Goal: Task Accomplishment & Management: Manage account settings

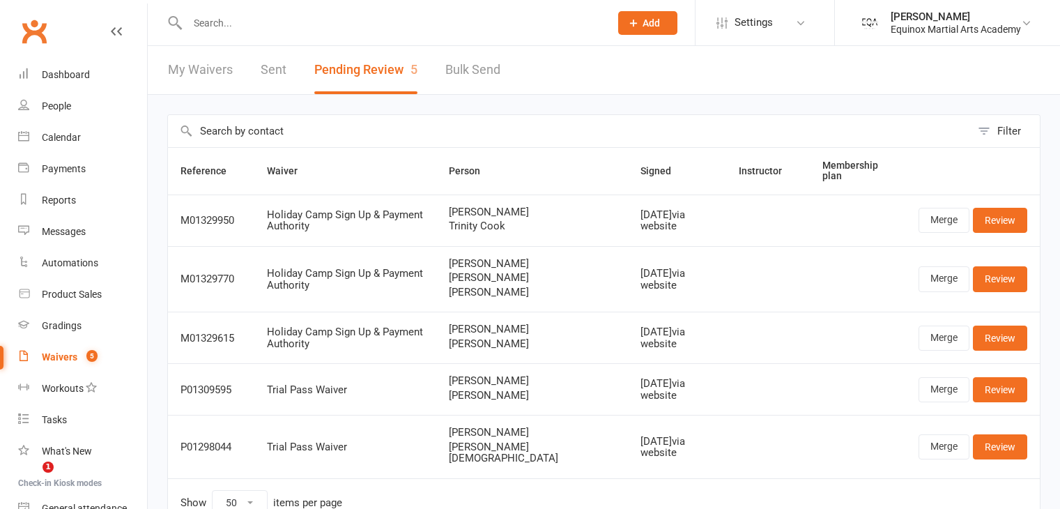
select select "50"
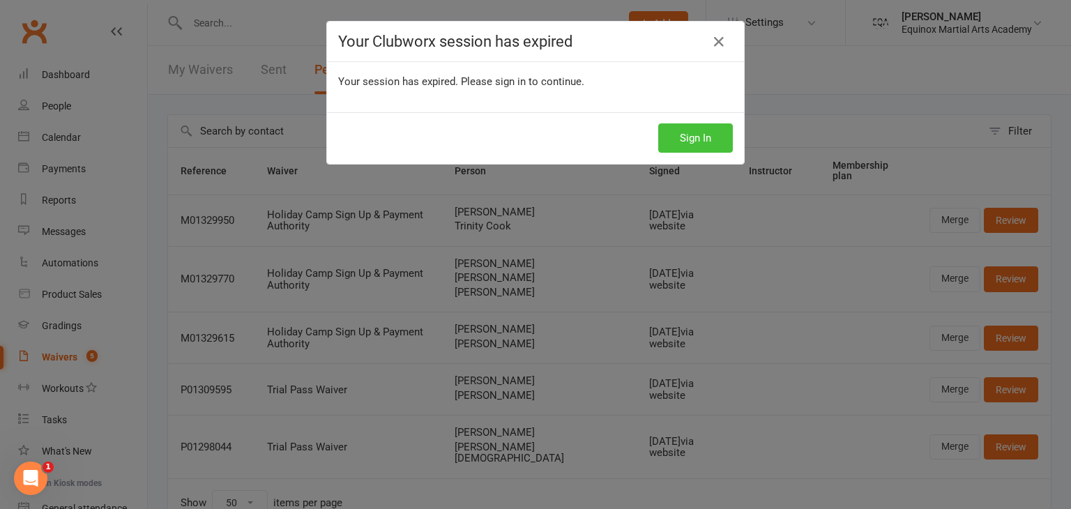
click at [684, 146] on button "Sign In" at bounding box center [695, 137] width 75 height 29
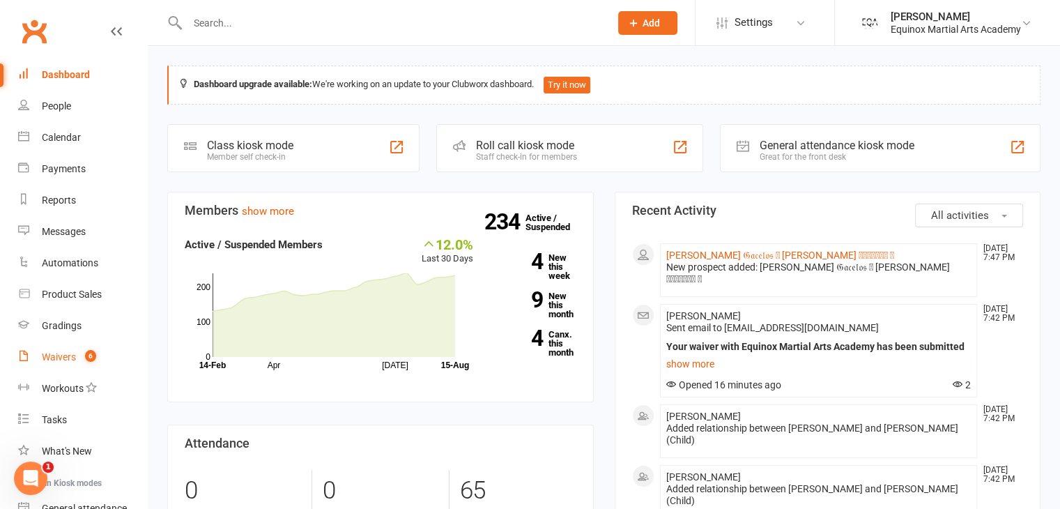
click at [66, 358] on div "Waivers" at bounding box center [59, 356] width 34 height 11
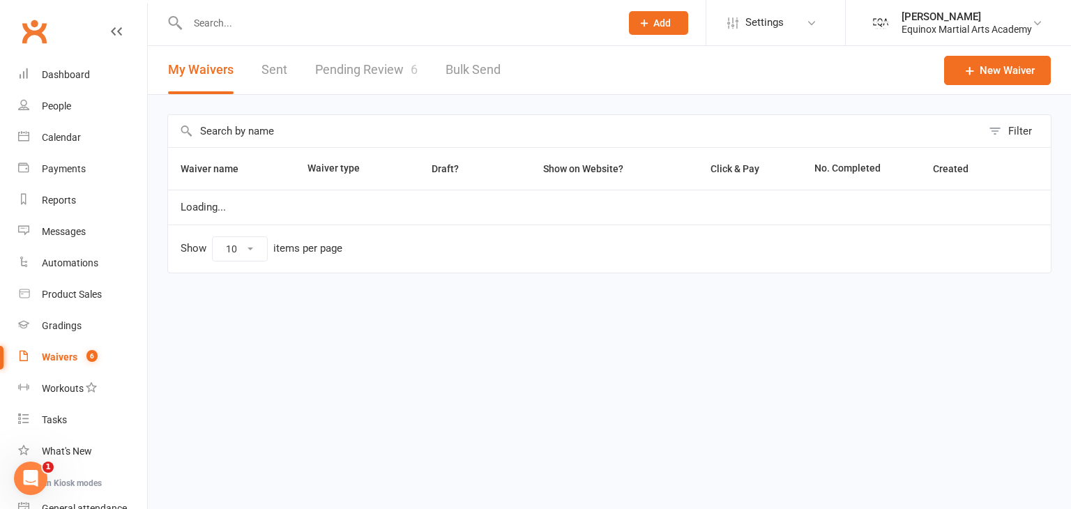
select select "50"
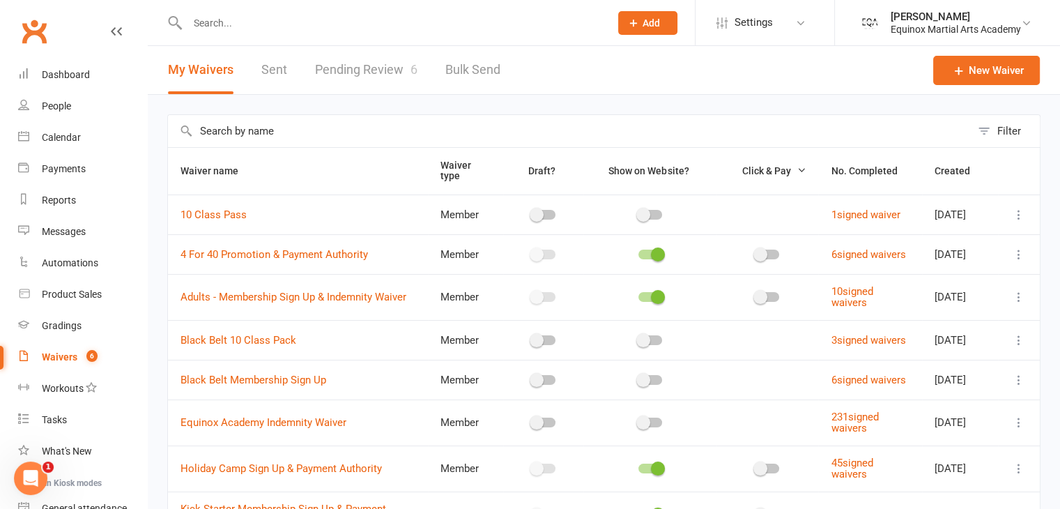
click at [376, 70] on link "Pending Review 6" at bounding box center [366, 70] width 102 height 48
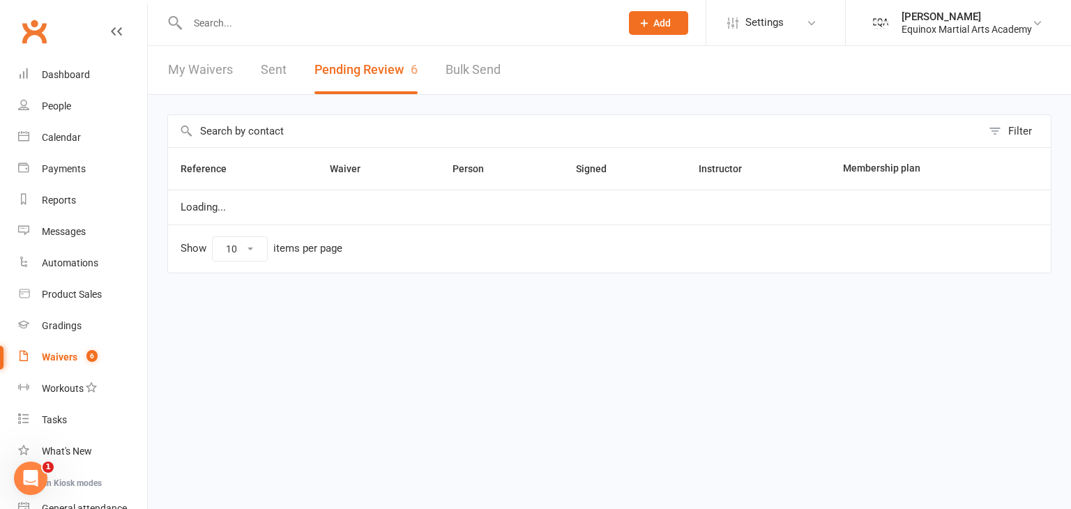
select select "50"
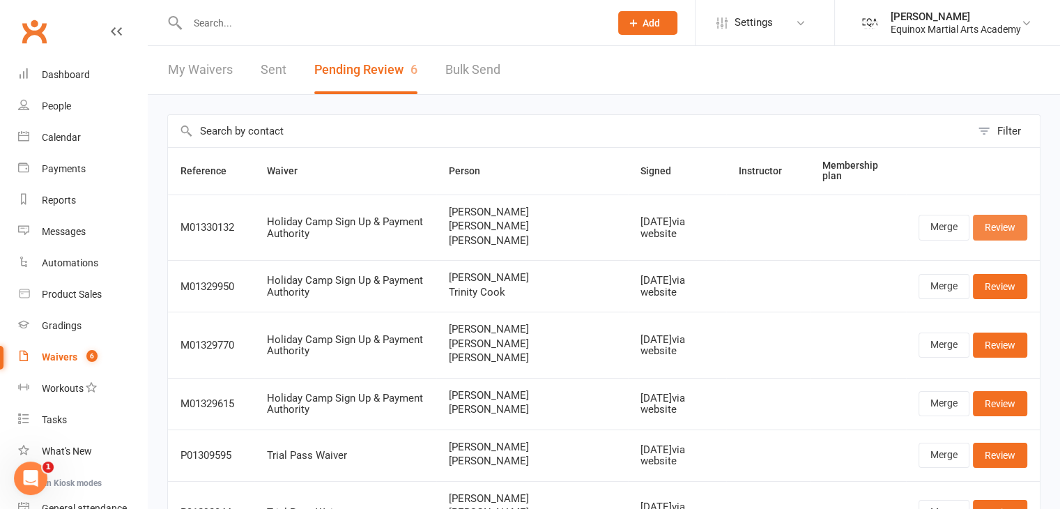
click at [1015, 224] on link "Review" at bounding box center [1000, 227] width 54 height 25
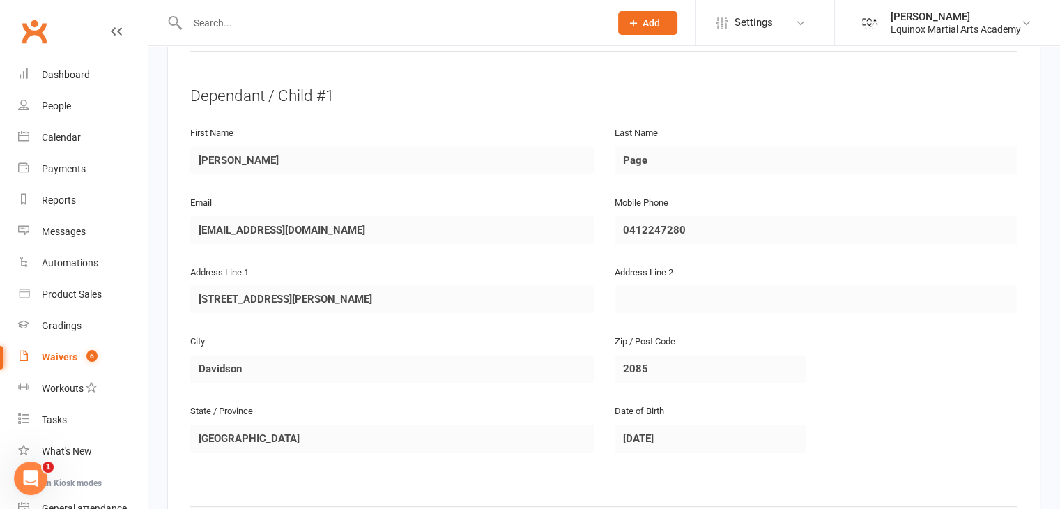
scroll to position [802, 0]
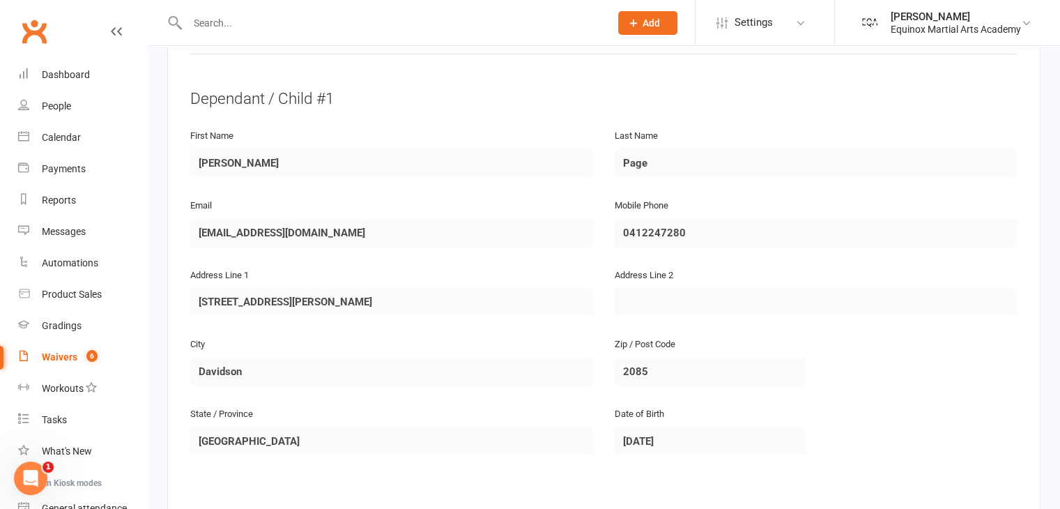
click at [61, 354] on div "Waivers" at bounding box center [60, 356] width 36 height 11
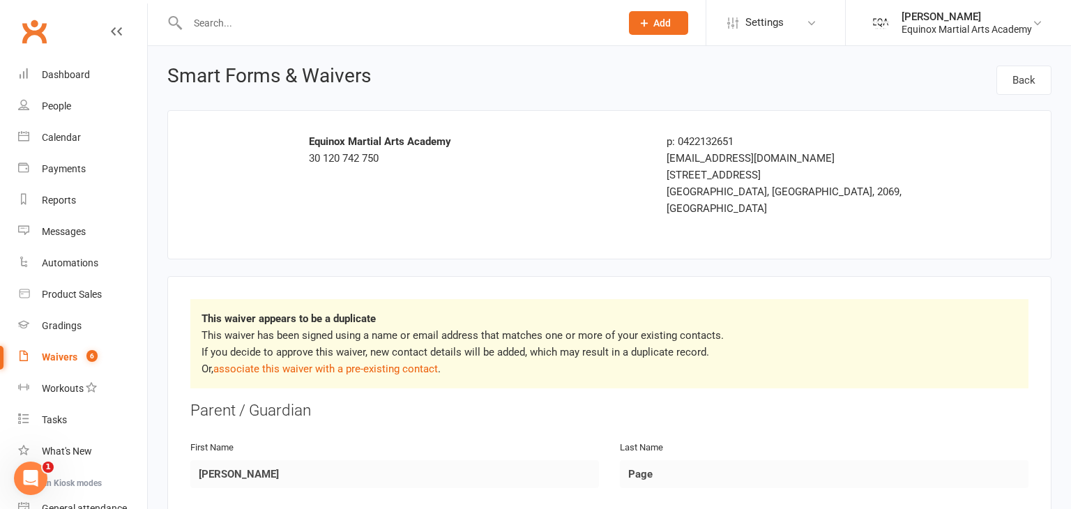
select select "50"
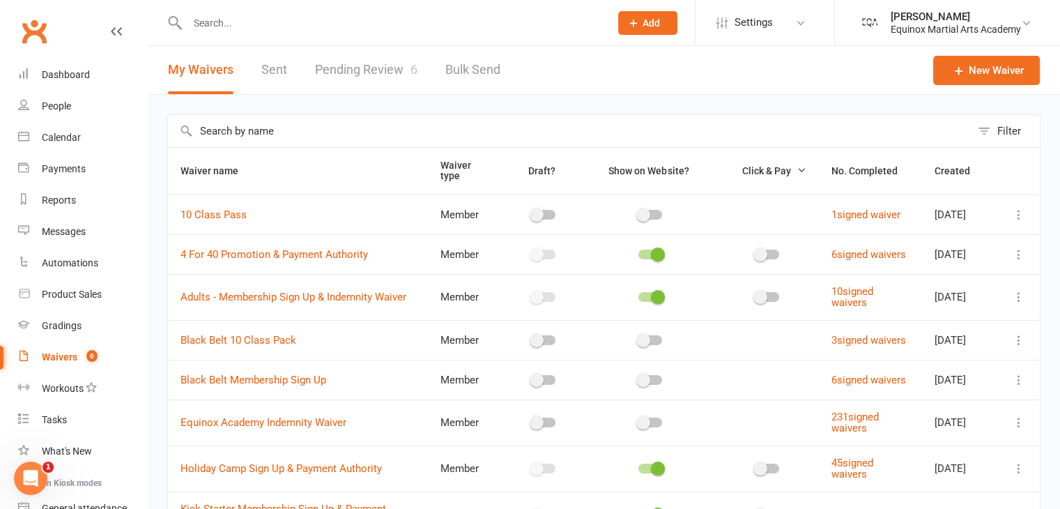
click at [378, 73] on link "Pending Review 6" at bounding box center [366, 70] width 102 height 48
select select "50"
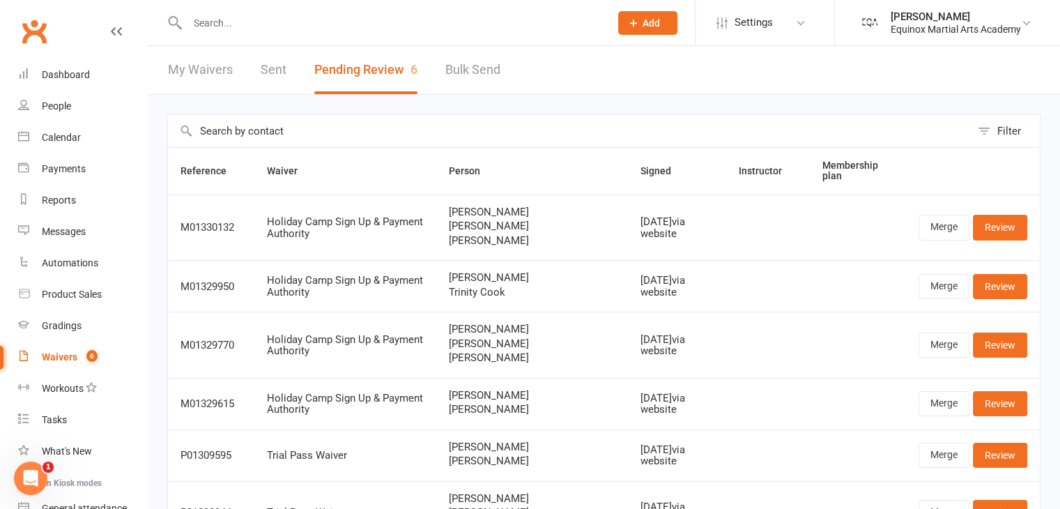
scroll to position [102, 0]
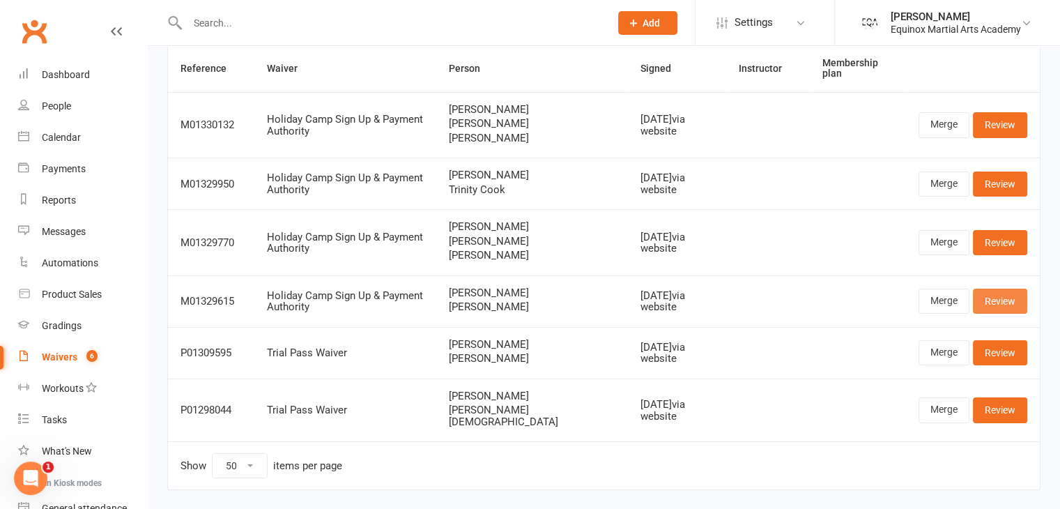
click at [992, 300] on link "Review" at bounding box center [1000, 301] width 54 height 25
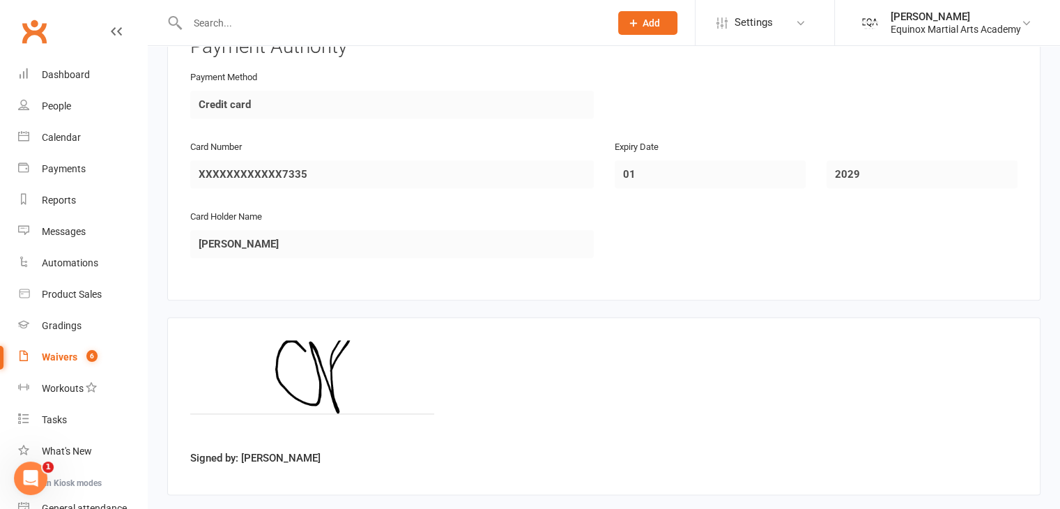
scroll to position [1619, 0]
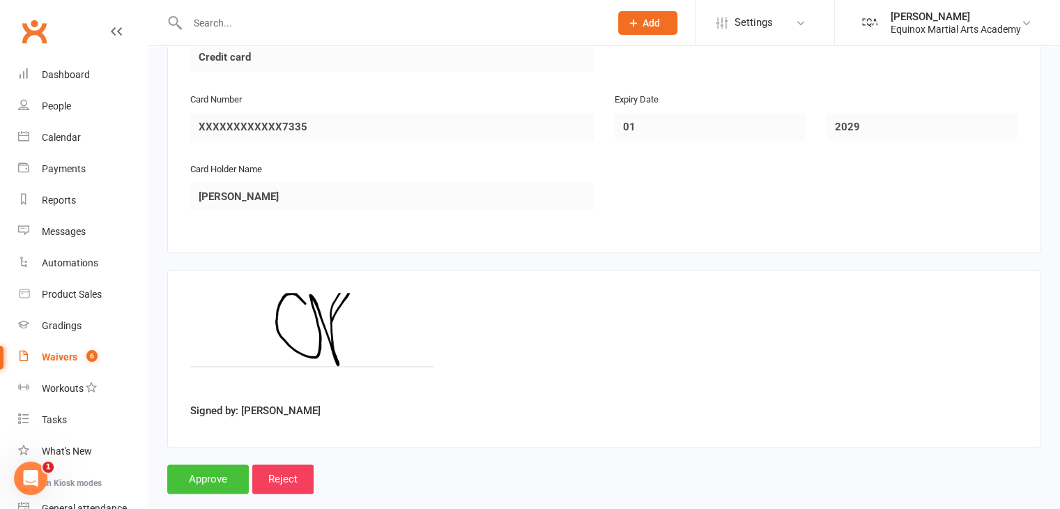
click at [220, 464] on input "Approve" at bounding box center [208, 478] width 82 height 29
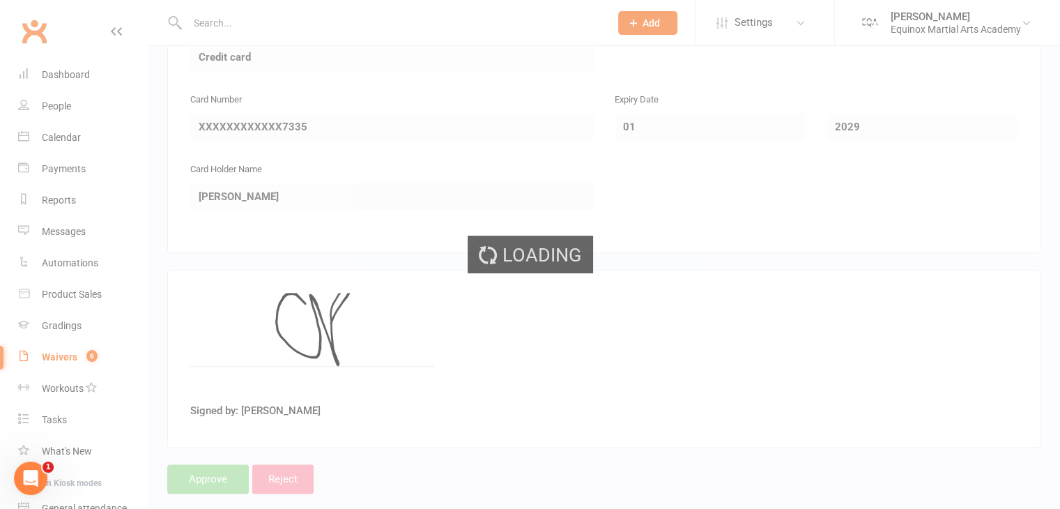
select select "50"
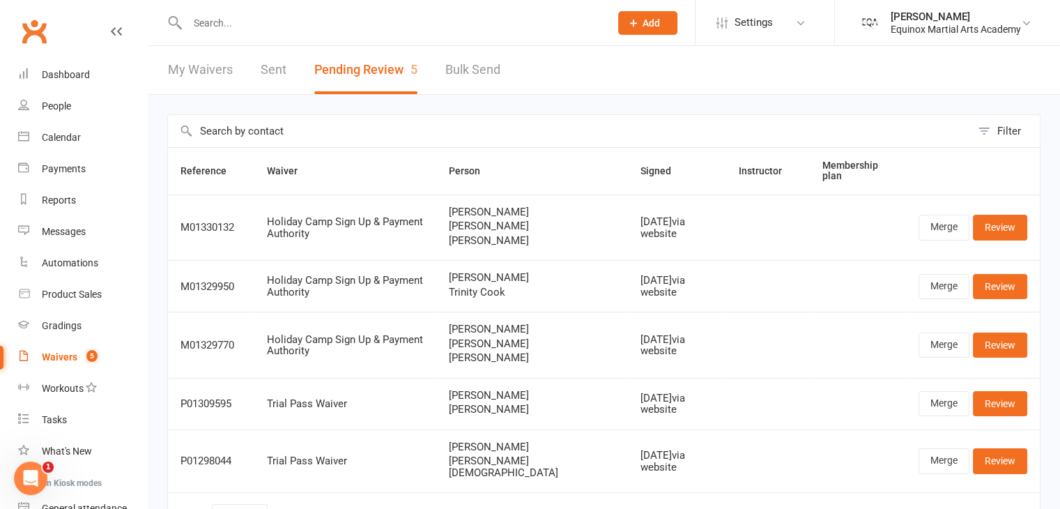
click at [276, 20] on input "text" at bounding box center [391, 23] width 417 height 20
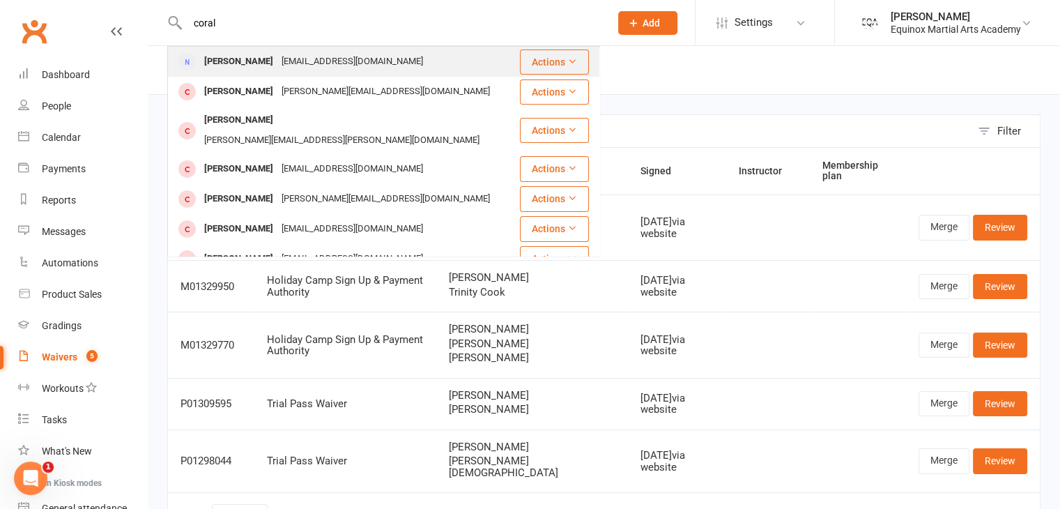
type input "coral"
click at [286, 52] on div "[EMAIL_ADDRESS][DOMAIN_NAME]" at bounding box center [352, 62] width 150 height 20
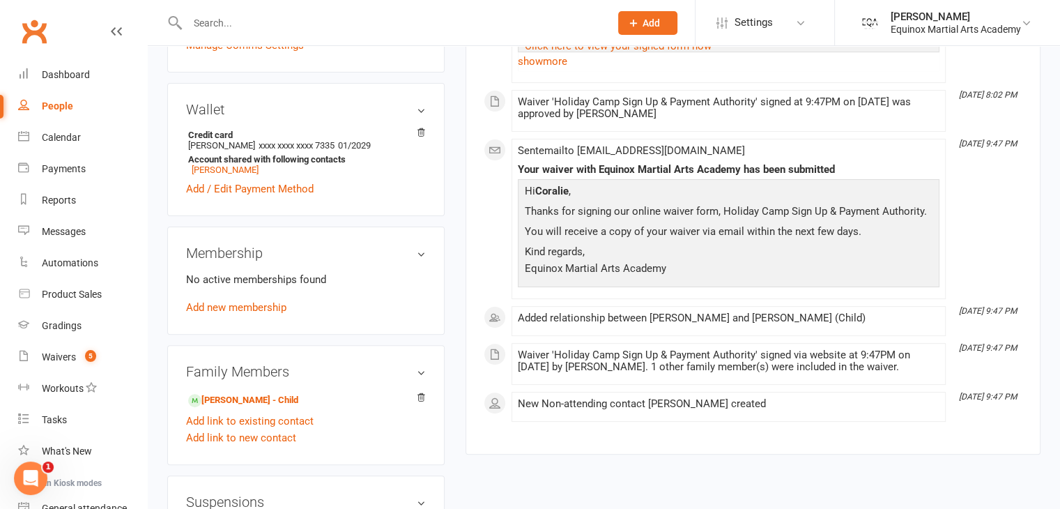
scroll to position [379, 0]
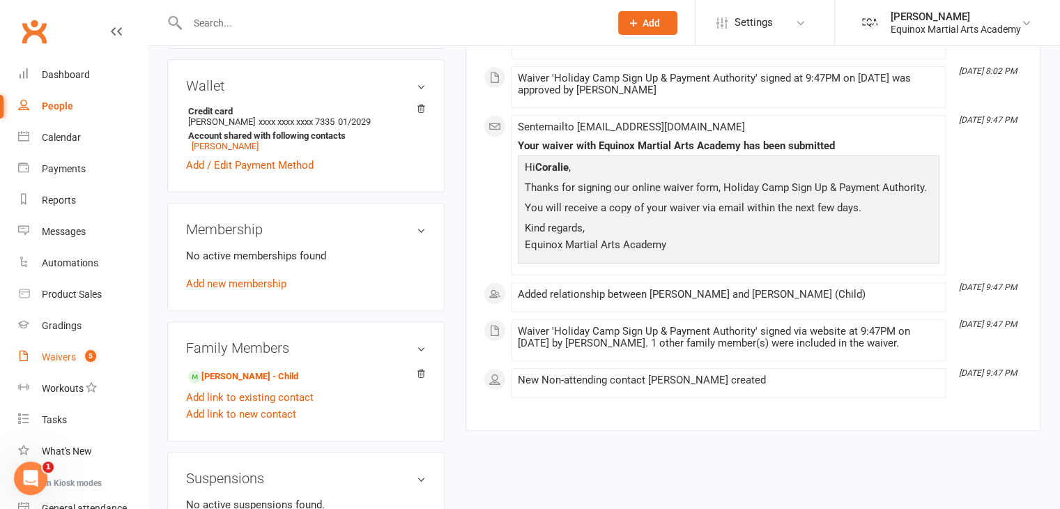
click at [68, 360] on div "Waivers" at bounding box center [59, 356] width 34 height 11
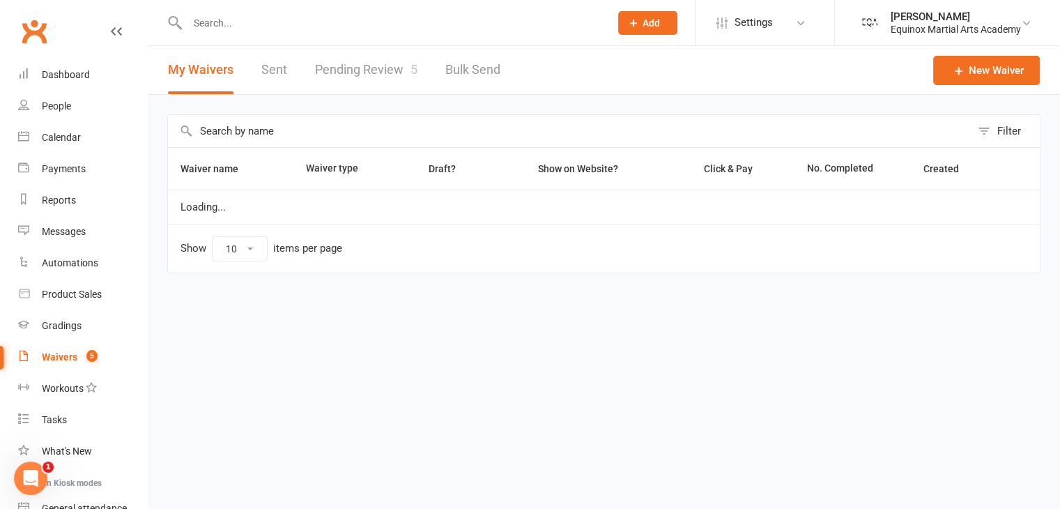
select select "50"
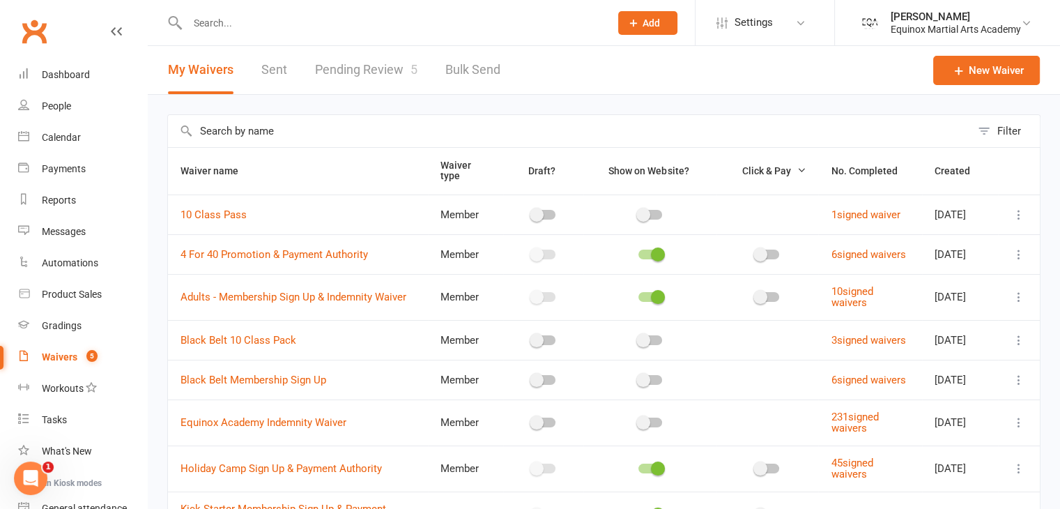
click at [377, 70] on link "Pending Review 5" at bounding box center [366, 70] width 102 height 48
select select "50"
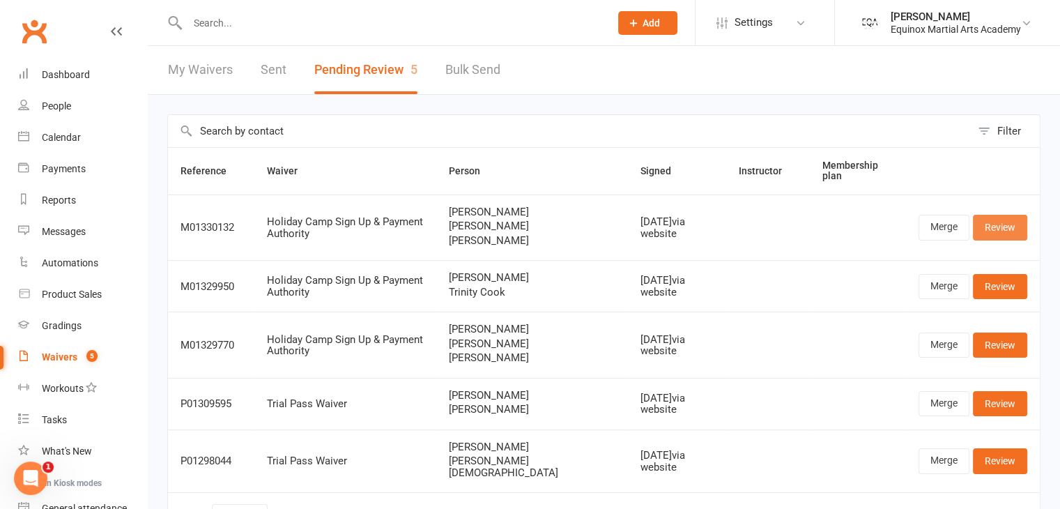
click at [988, 221] on link "Review" at bounding box center [1000, 227] width 54 height 25
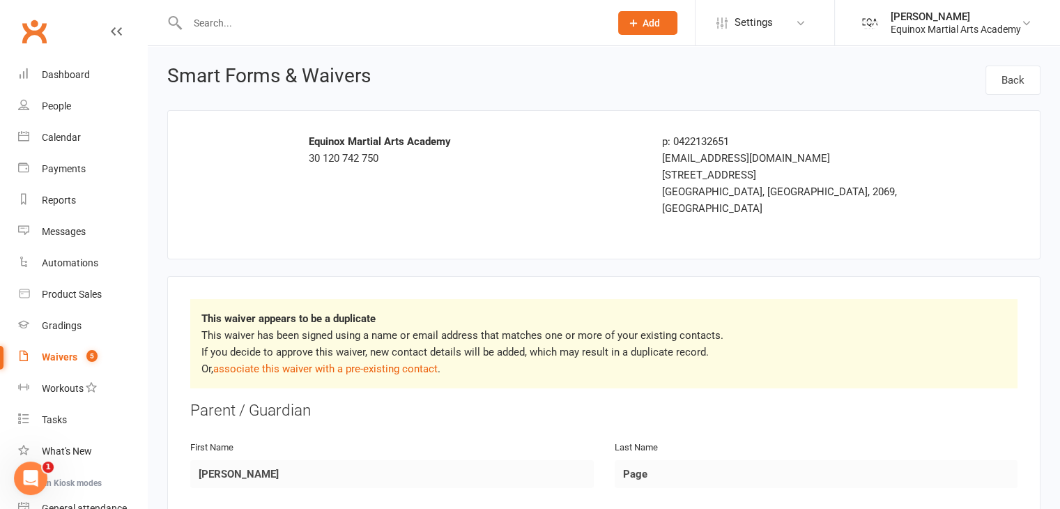
scroll to position [131, 0]
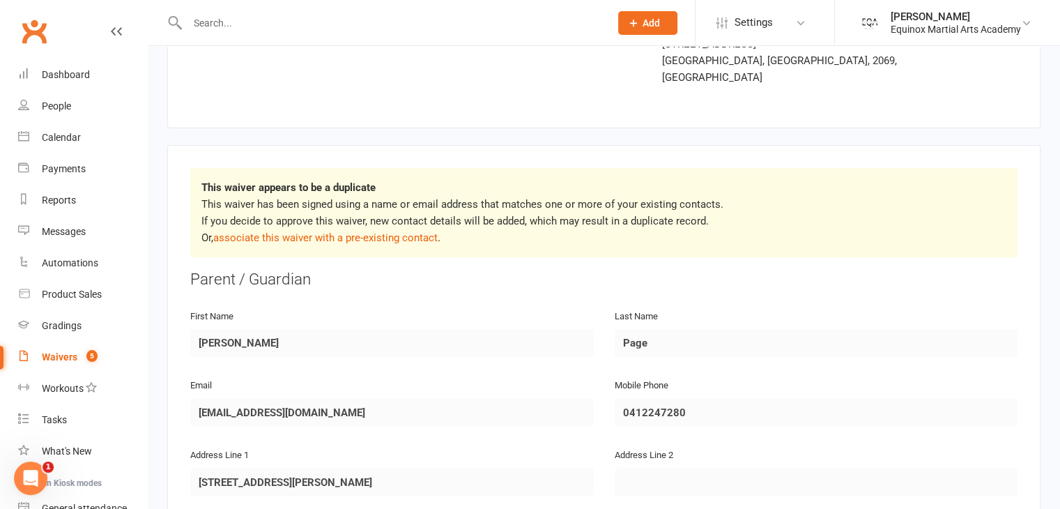
click at [188, 398] on div "Email [EMAIL_ADDRESS][DOMAIN_NAME]" at bounding box center [392, 411] width 424 height 70
click at [63, 360] on div "Waivers" at bounding box center [60, 356] width 36 height 11
select select "50"
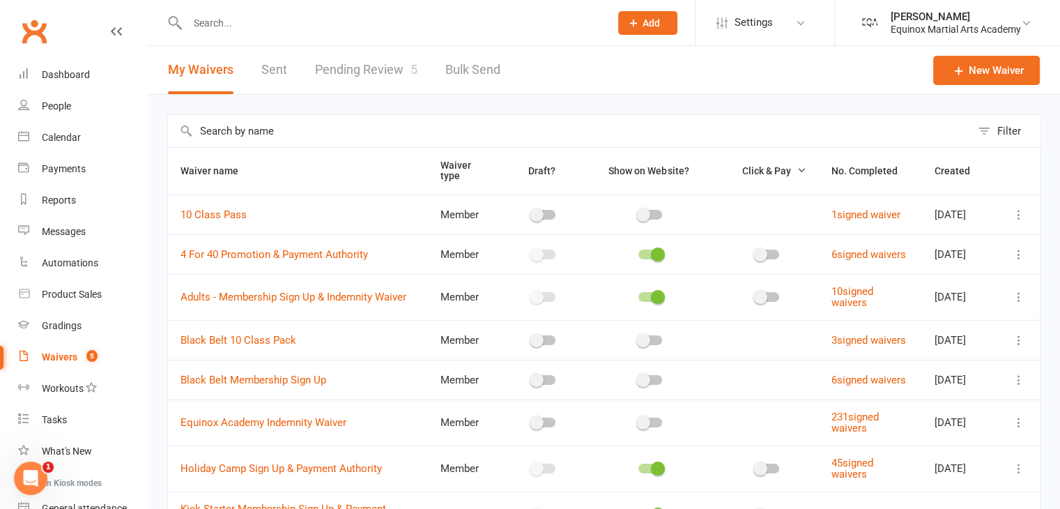
click at [351, 62] on link "Pending Review 5" at bounding box center [366, 70] width 102 height 48
select select "50"
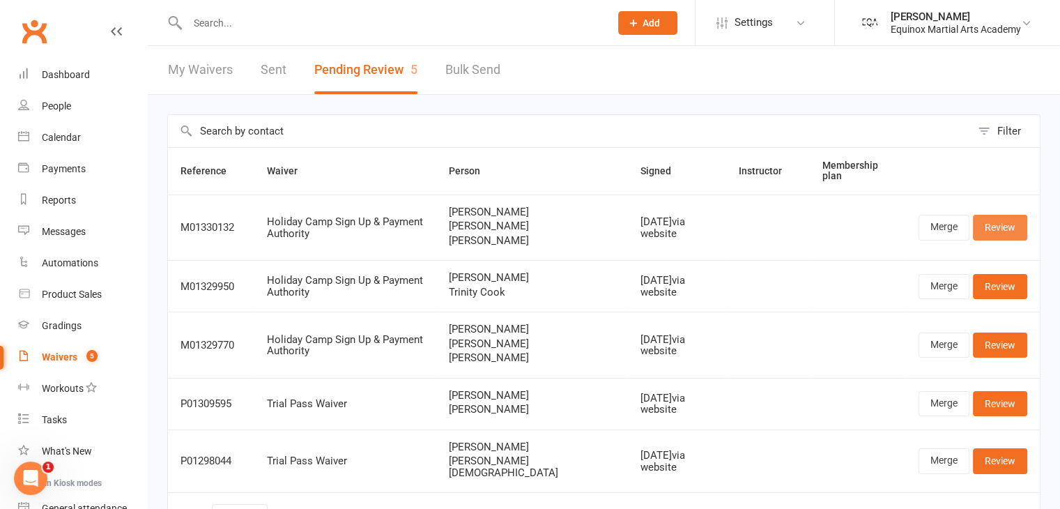
click at [1006, 227] on link "Review" at bounding box center [1000, 227] width 54 height 25
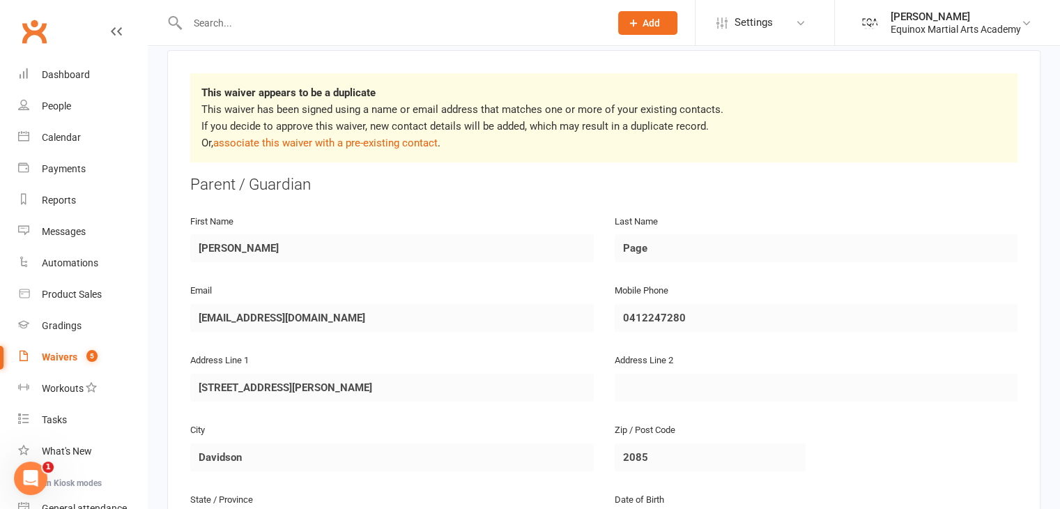
scroll to position [231, 0]
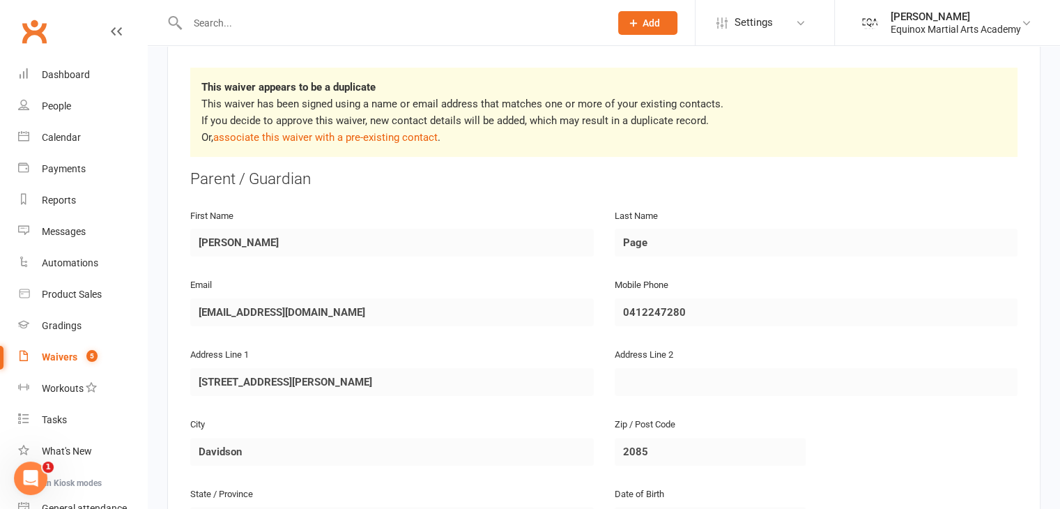
select select "50"
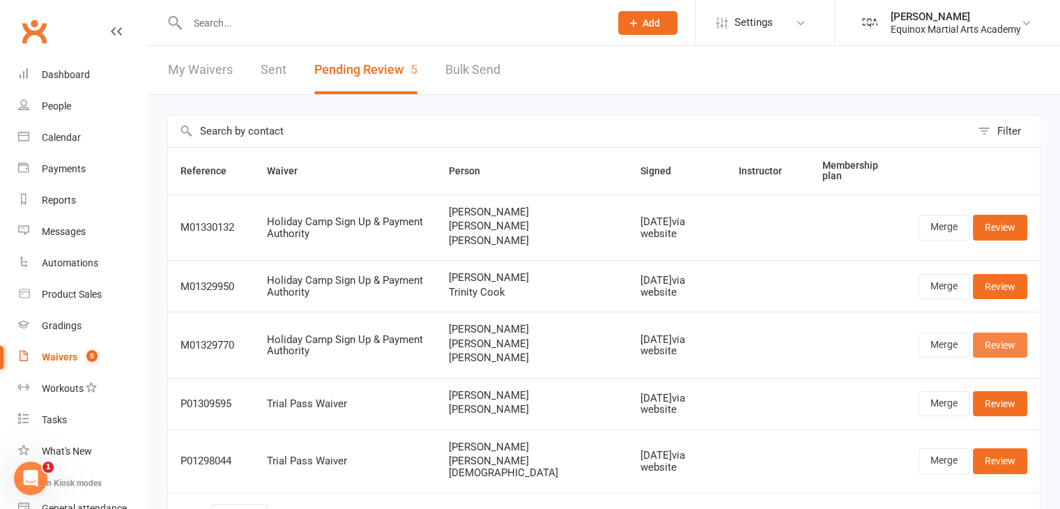
click at [1006, 337] on link "Review" at bounding box center [1000, 344] width 54 height 25
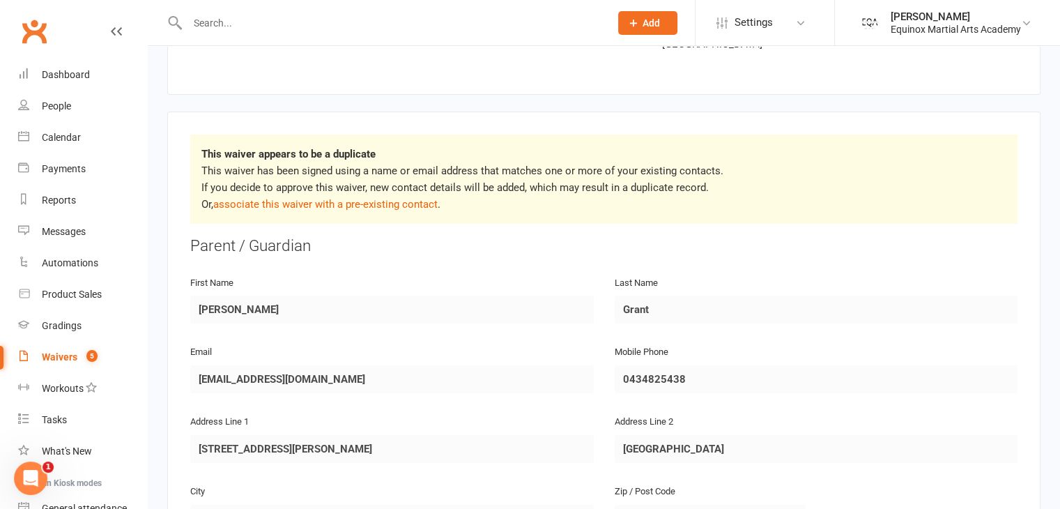
scroll to position [170, 0]
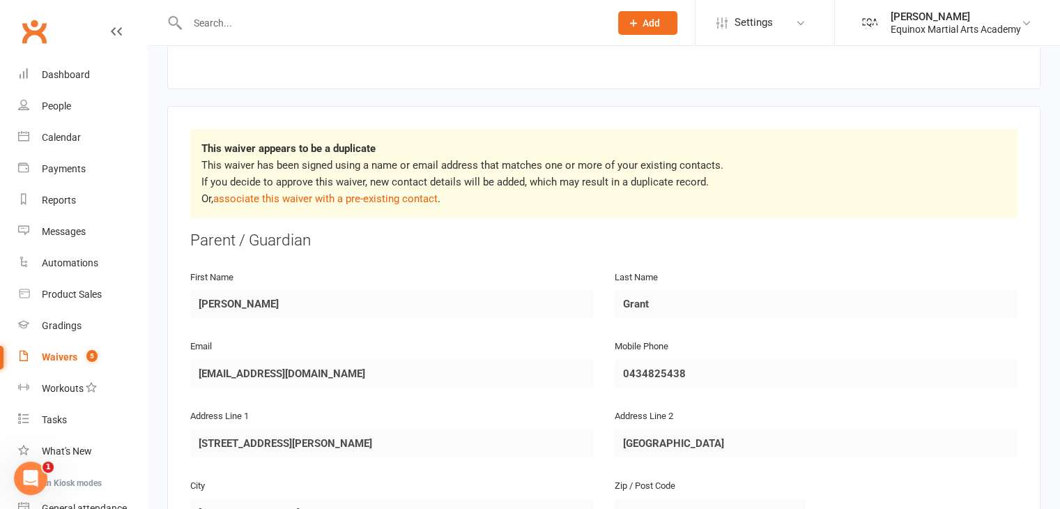
select select "50"
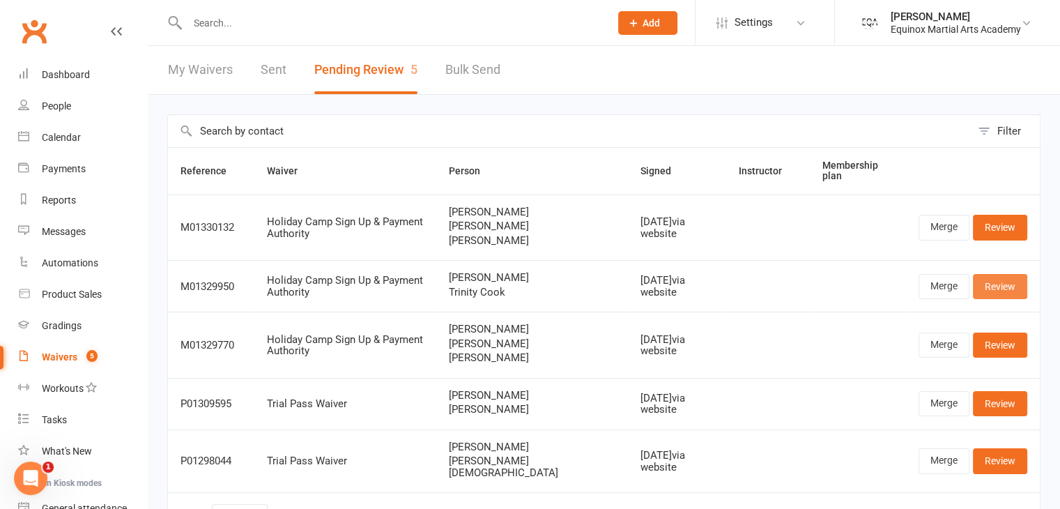
click at [1009, 279] on link "Review" at bounding box center [1000, 286] width 54 height 25
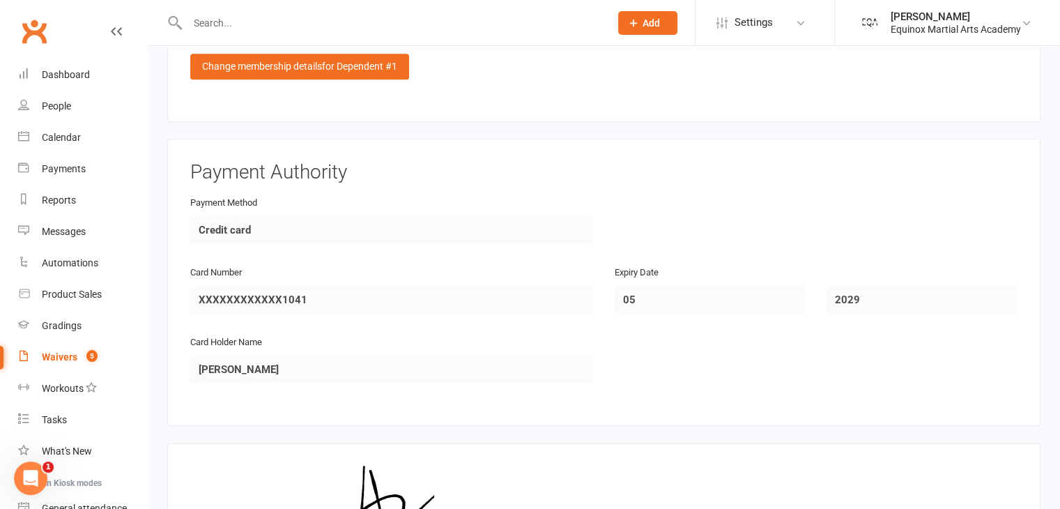
scroll to position [1719, 0]
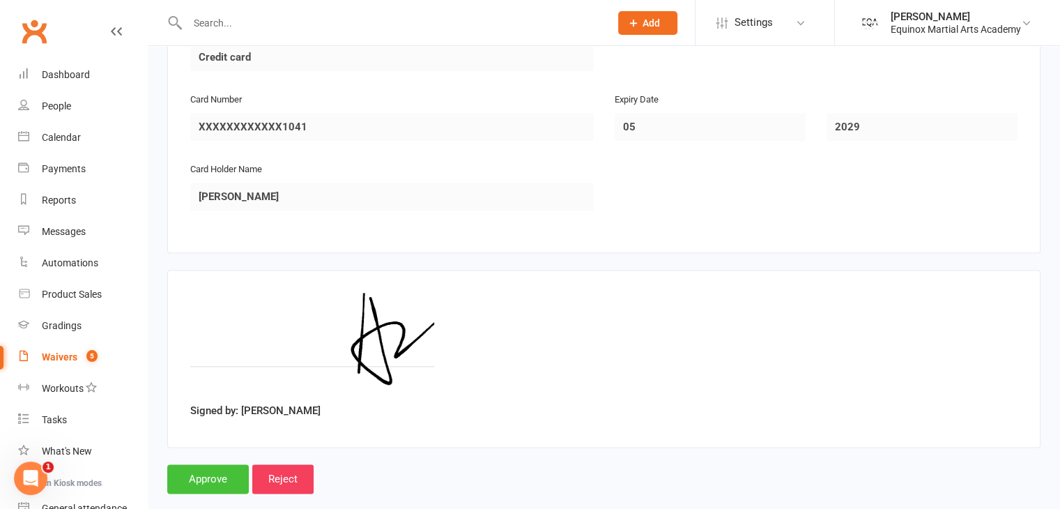
click at [220, 464] on input "Approve" at bounding box center [208, 478] width 82 height 29
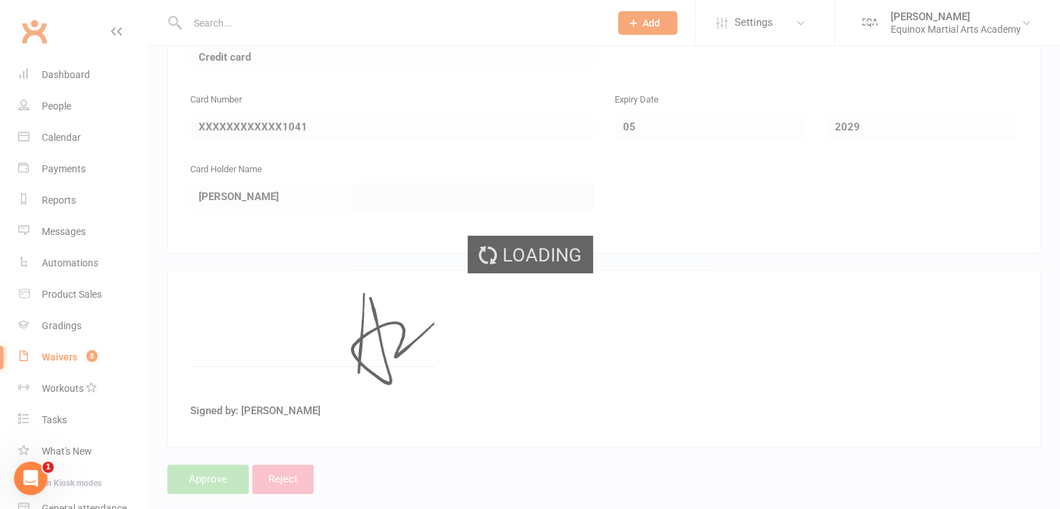
select select "50"
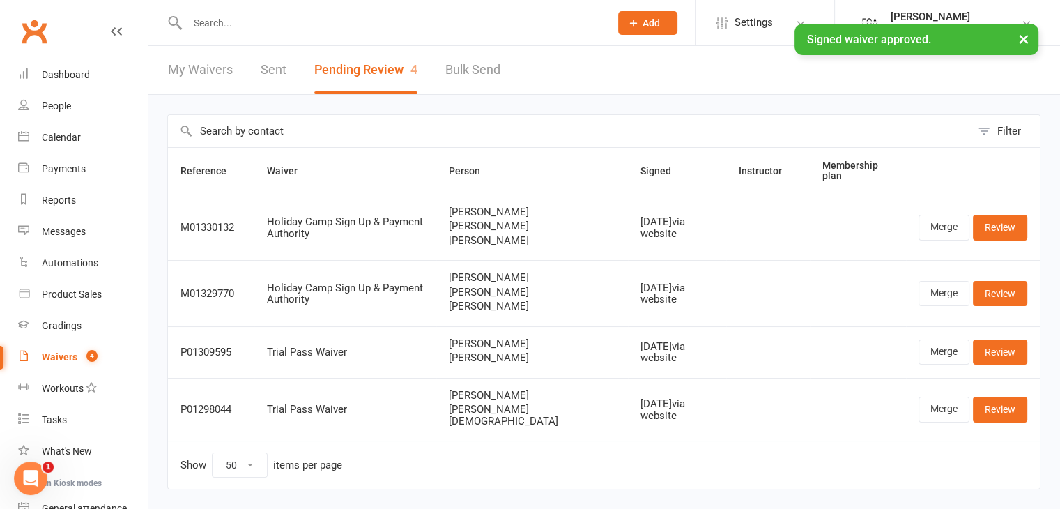
click at [367, 24] on div "× Signed waiver approved." at bounding box center [521, 24] width 1042 height 0
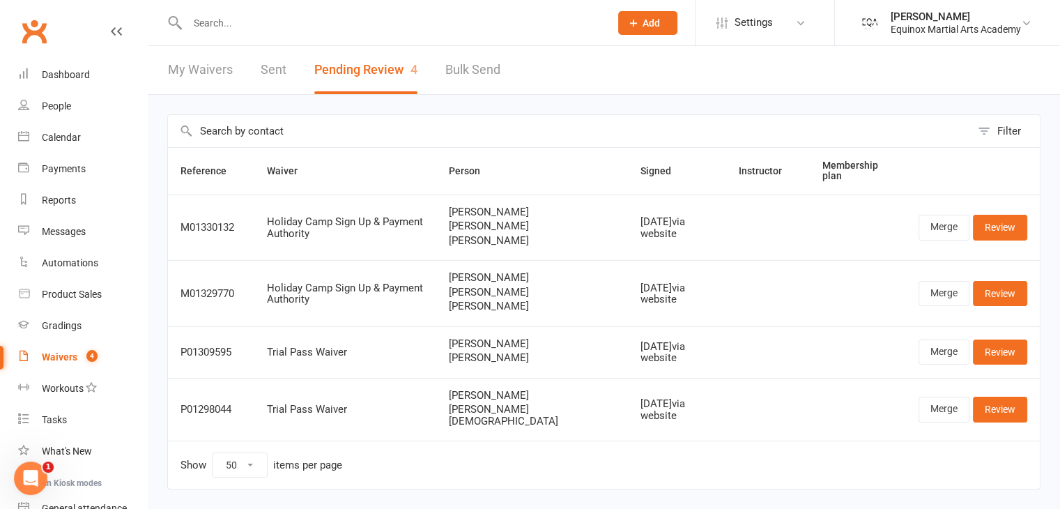
click at [348, 31] on input "text" at bounding box center [391, 23] width 417 height 20
click at [995, 221] on link "Review" at bounding box center [1000, 227] width 54 height 25
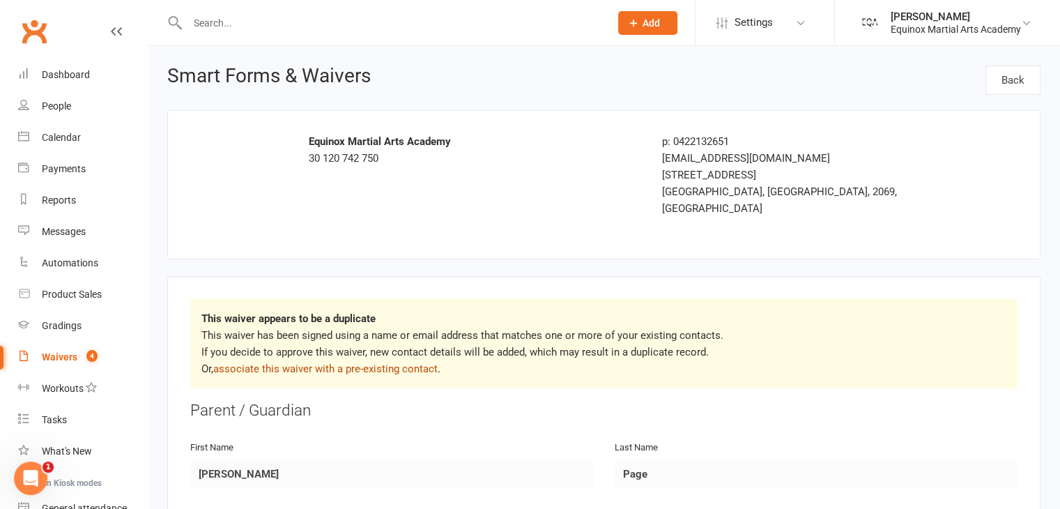
click at [390, 362] on link "associate this waiver with a pre-existing contact" at bounding box center [325, 368] width 224 height 13
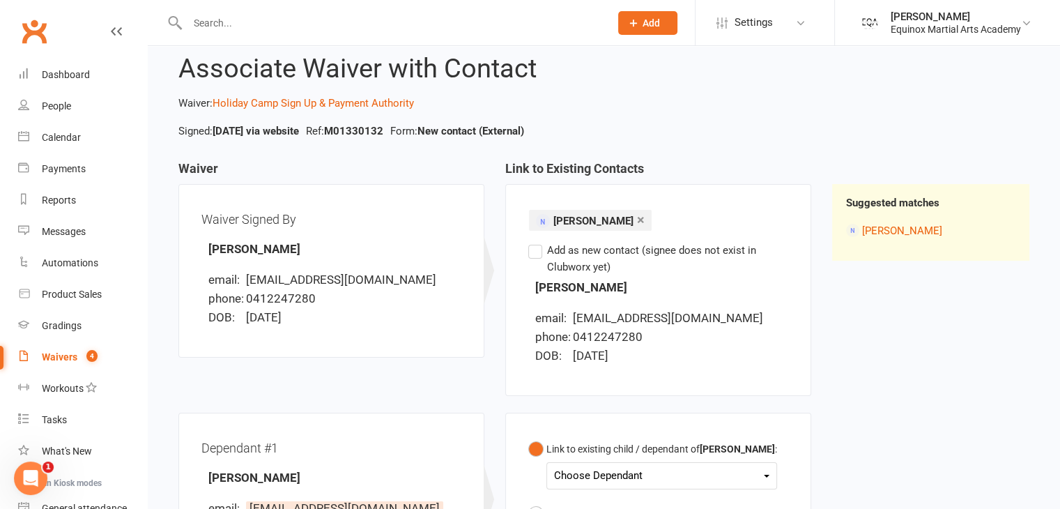
scroll to position [144, 0]
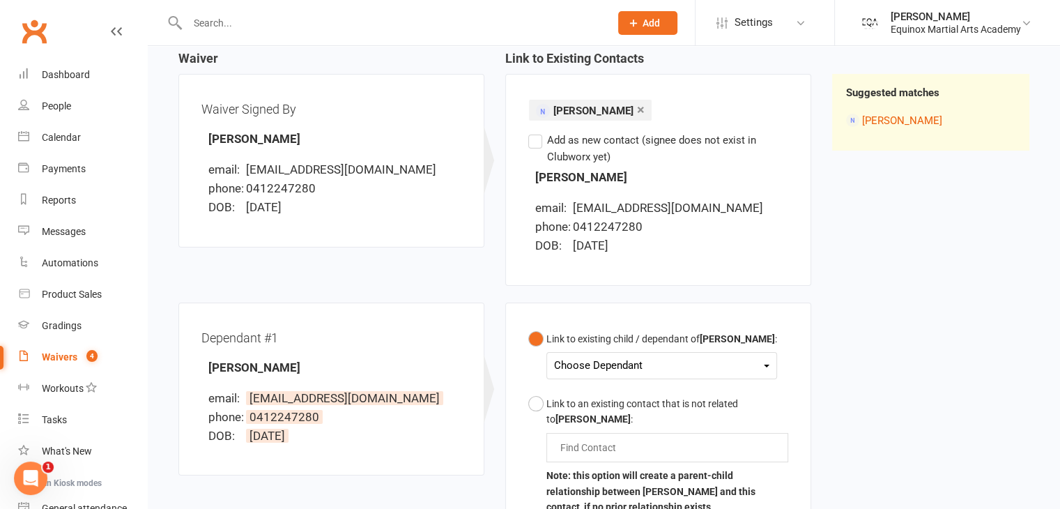
click at [623, 362] on div "Choose Dependant" at bounding box center [661, 365] width 215 height 19
click at [613, 390] on link "[PERSON_NAME]" at bounding box center [624, 398] width 138 height 30
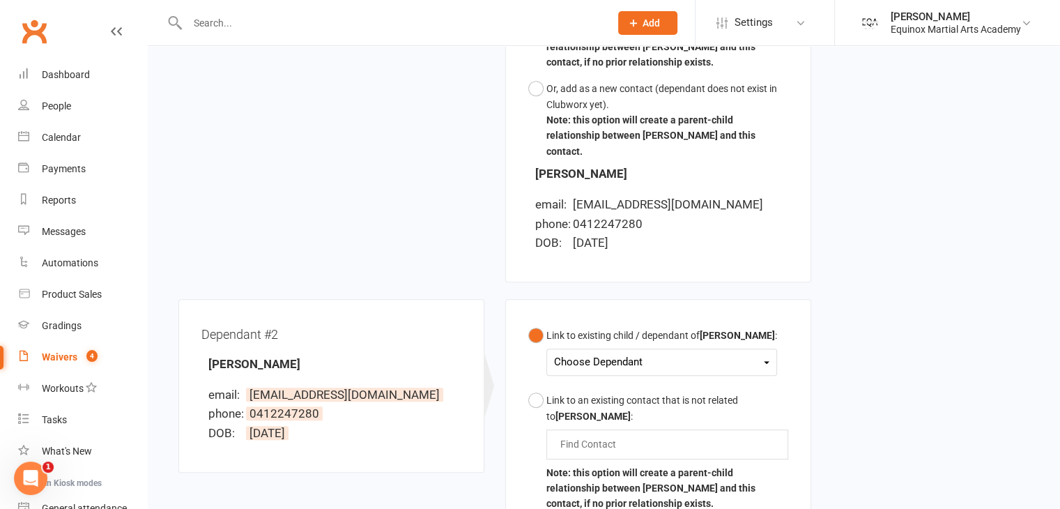
click at [687, 353] on div "Choose Dependant" at bounding box center [661, 362] width 215 height 19
click at [660, 410] on link "[PERSON_NAME]" at bounding box center [624, 425] width 138 height 30
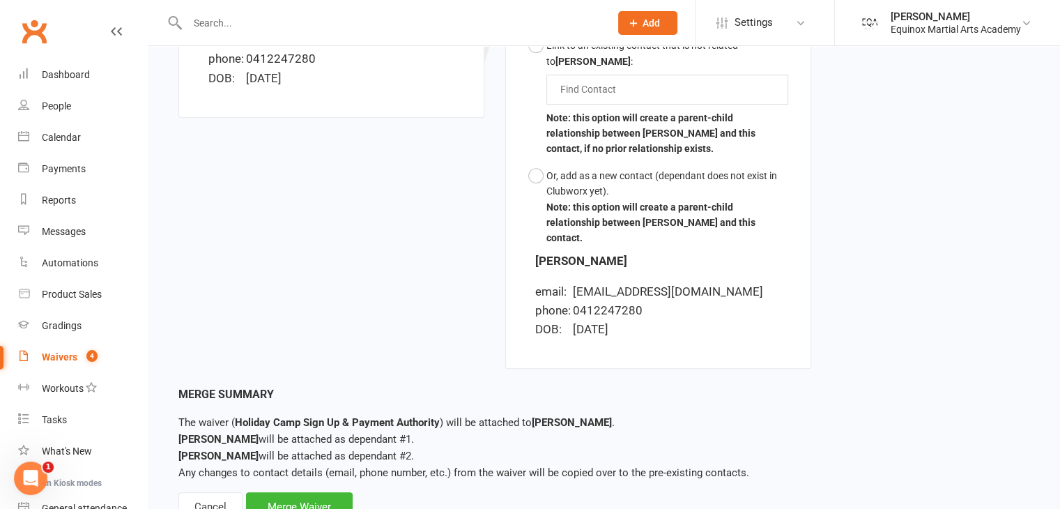
scroll to position [965, 0]
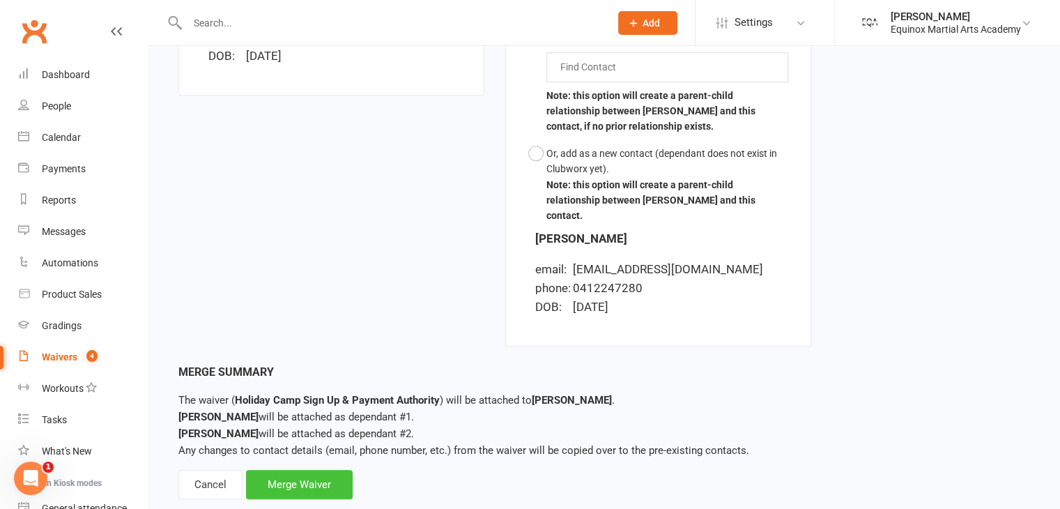
click at [319, 470] on div "Merge Waiver" at bounding box center [299, 484] width 107 height 29
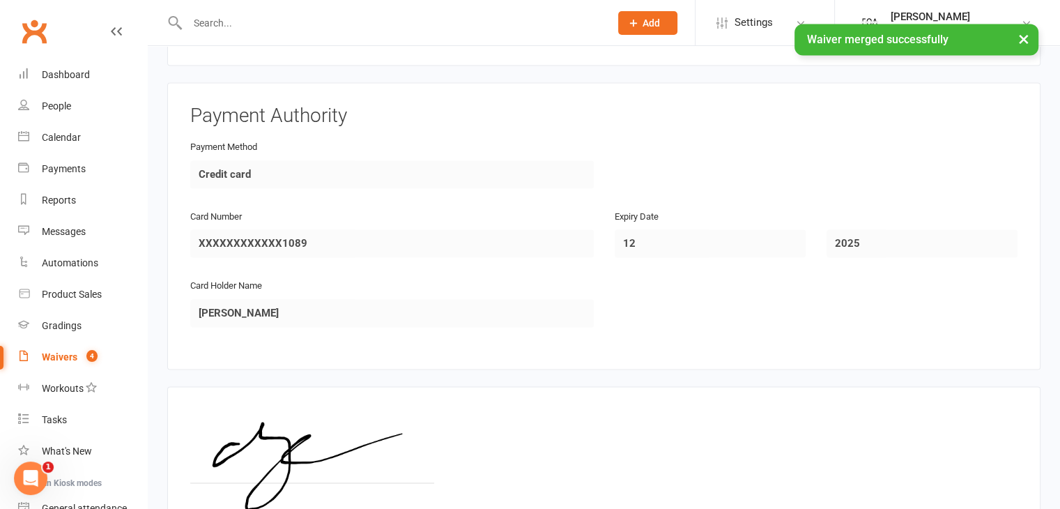
scroll to position [2233, 0]
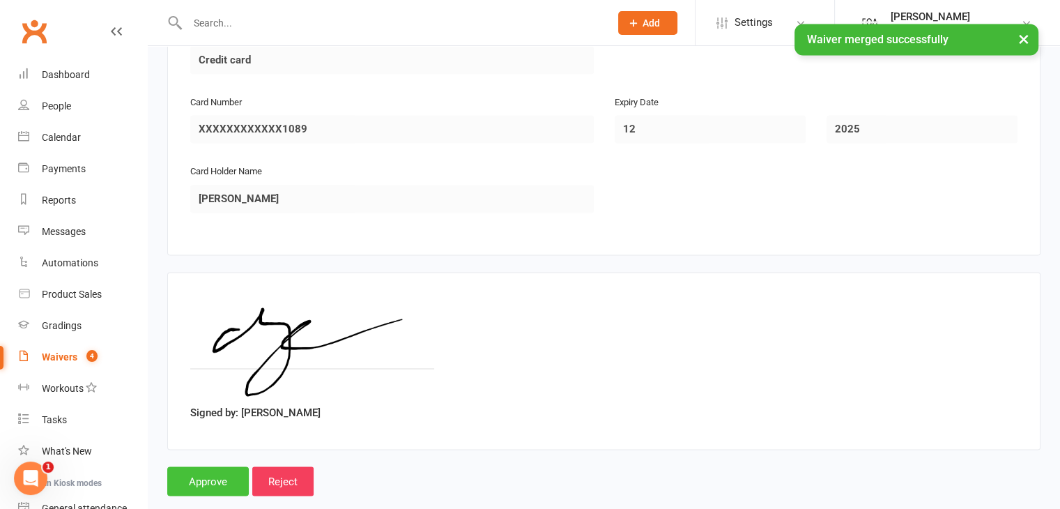
click at [215, 466] on input "Approve" at bounding box center [208, 480] width 82 height 29
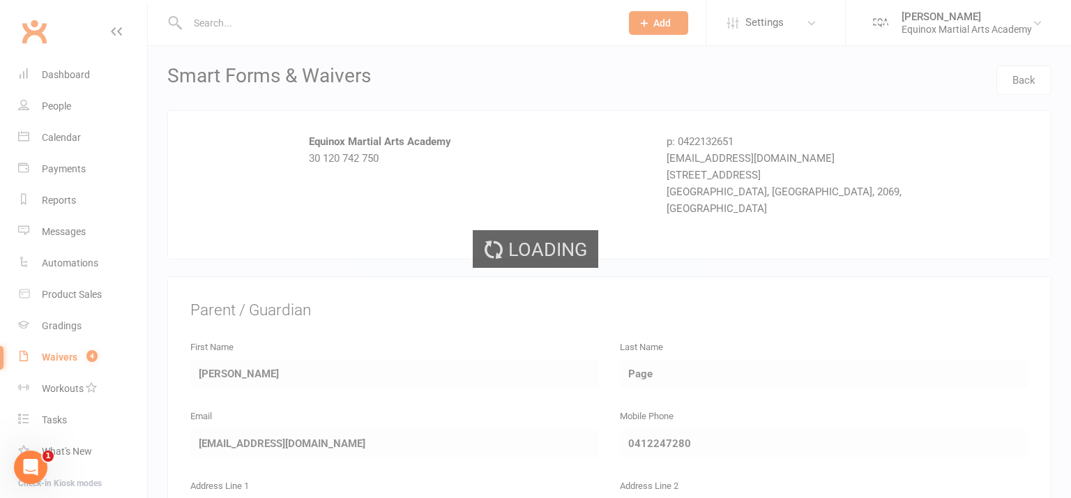
select select "50"
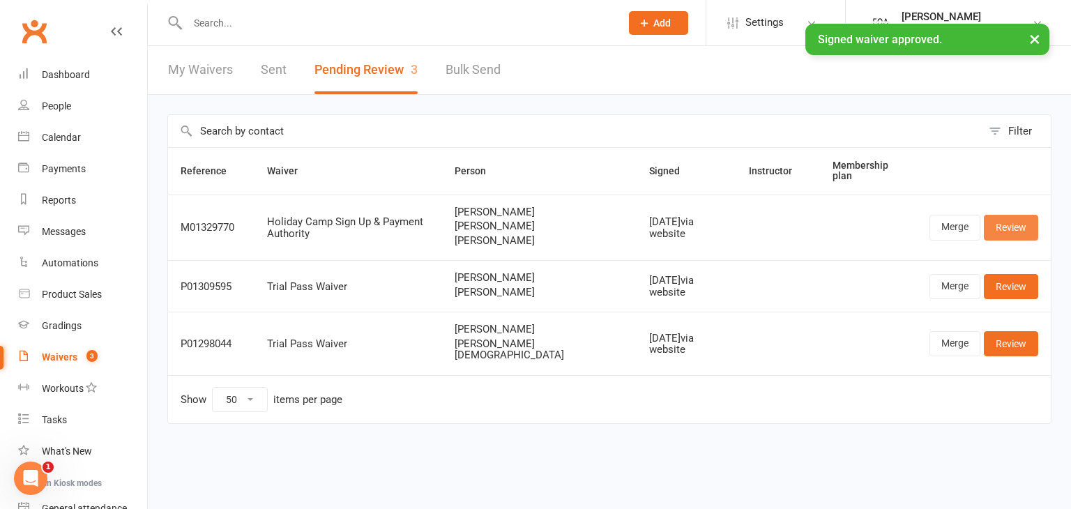
click at [993, 222] on link "Review" at bounding box center [1010, 227] width 54 height 25
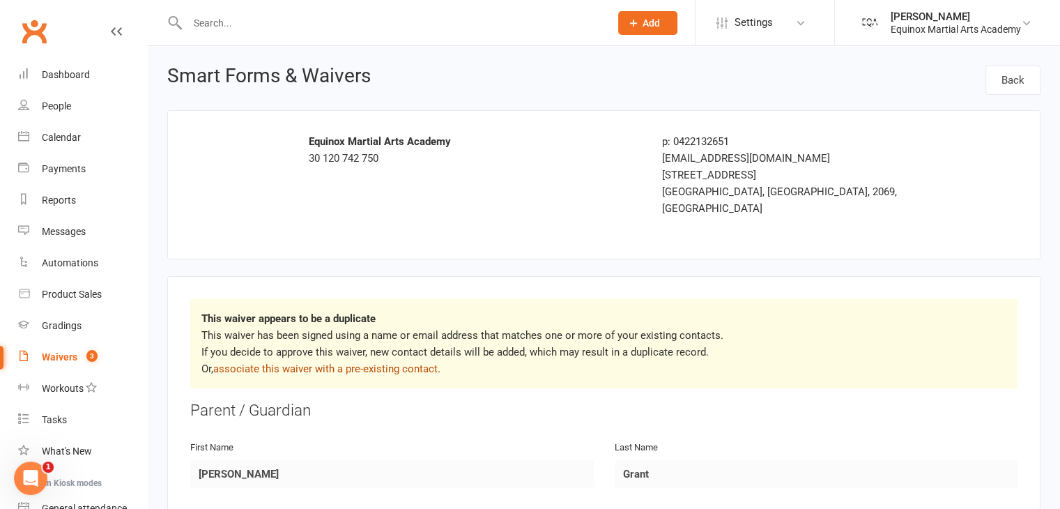
click at [414, 362] on link "associate this waiver with a pre-existing contact" at bounding box center [325, 368] width 224 height 13
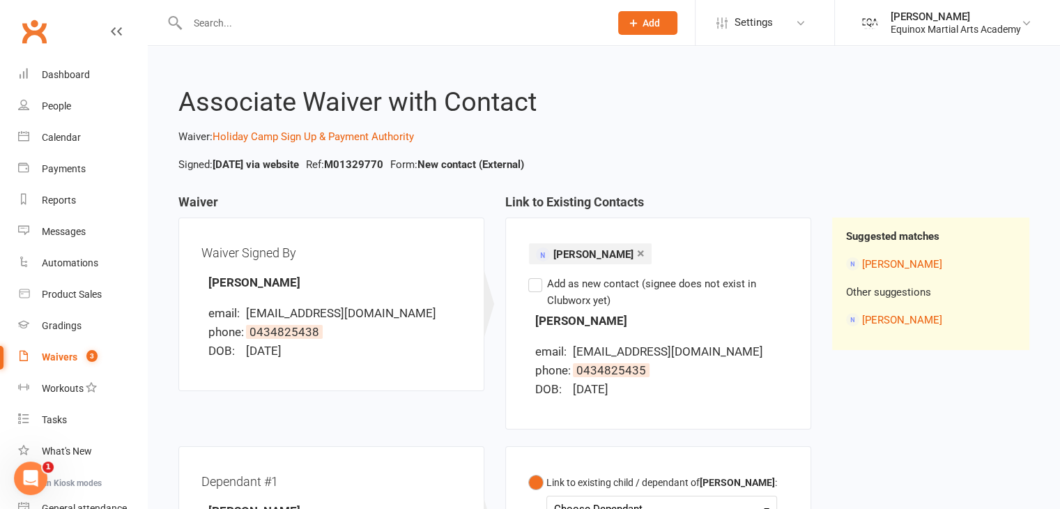
scroll to position [318, 0]
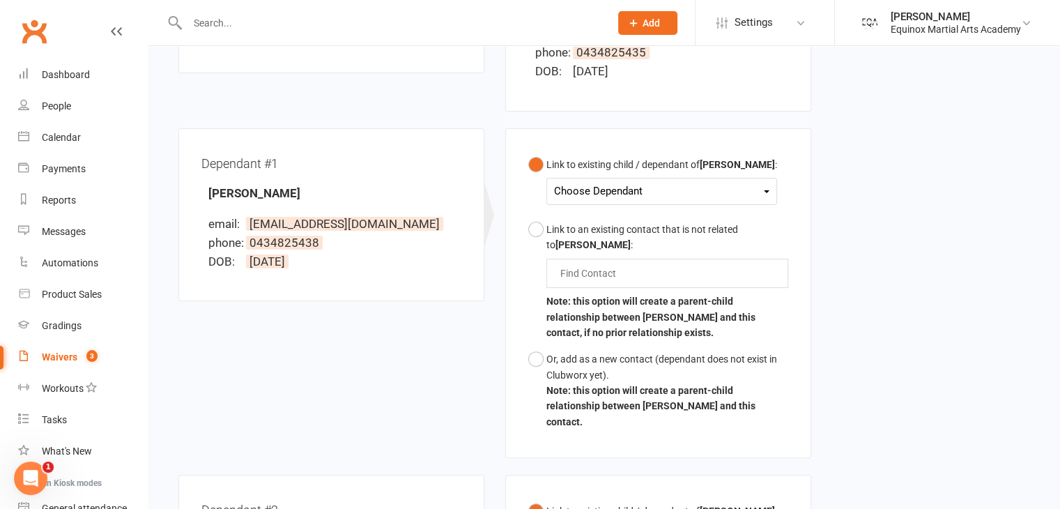
click at [597, 183] on div "Choose Dependant" at bounding box center [661, 191] width 215 height 19
click at [597, 213] on link "[PERSON_NAME]" at bounding box center [624, 224] width 138 height 30
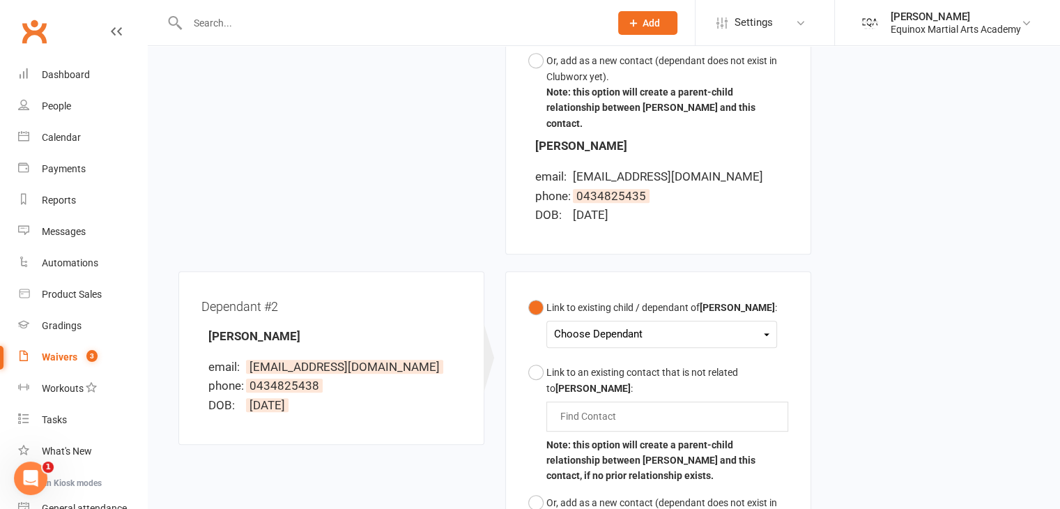
scroll to position [633, 0]
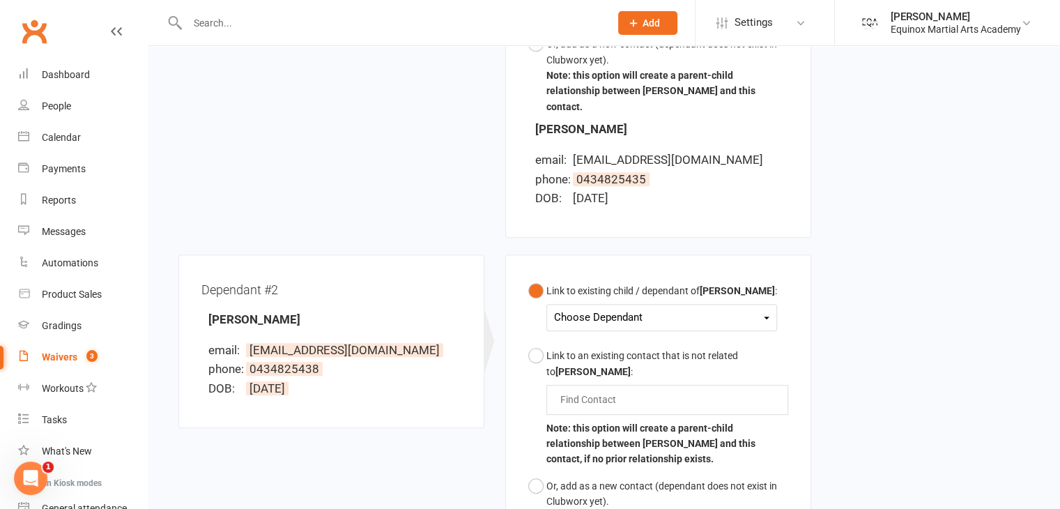
click at [611, 308] on div "Choose Dependant" at bounding box center [661, 317] width 215 height 19
click at [608, 366] on link "[PERSON_NAME]" at bounding box center [624, 381] width 138 height 30
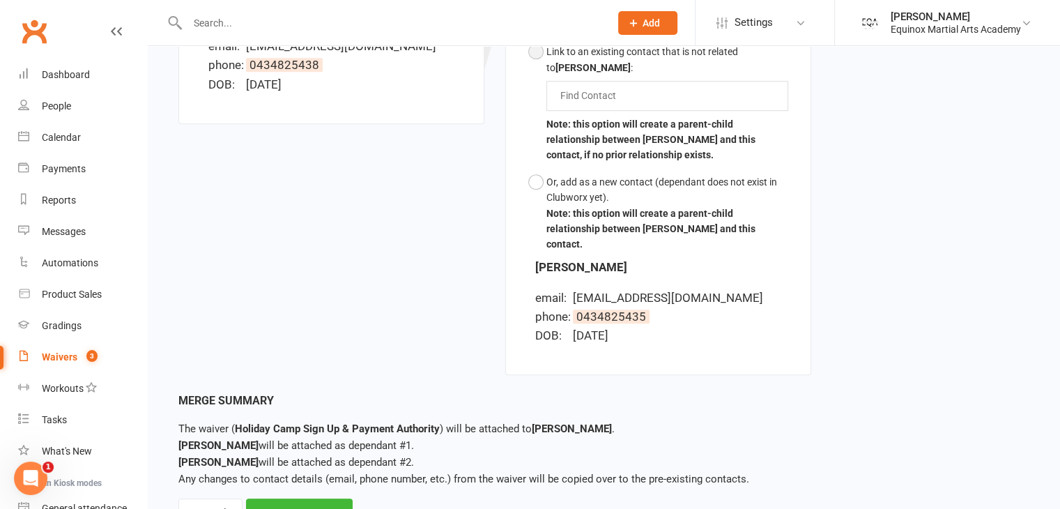
scroll to position [965, 0]
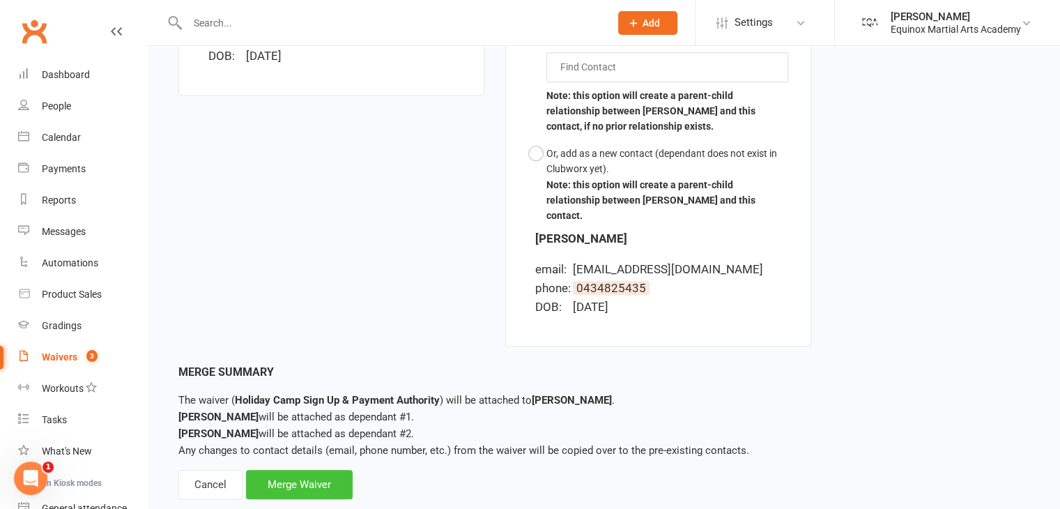
click at [321, 470] on div "Merge Waiver" at bounding box center [299, 484] width 107 height 29
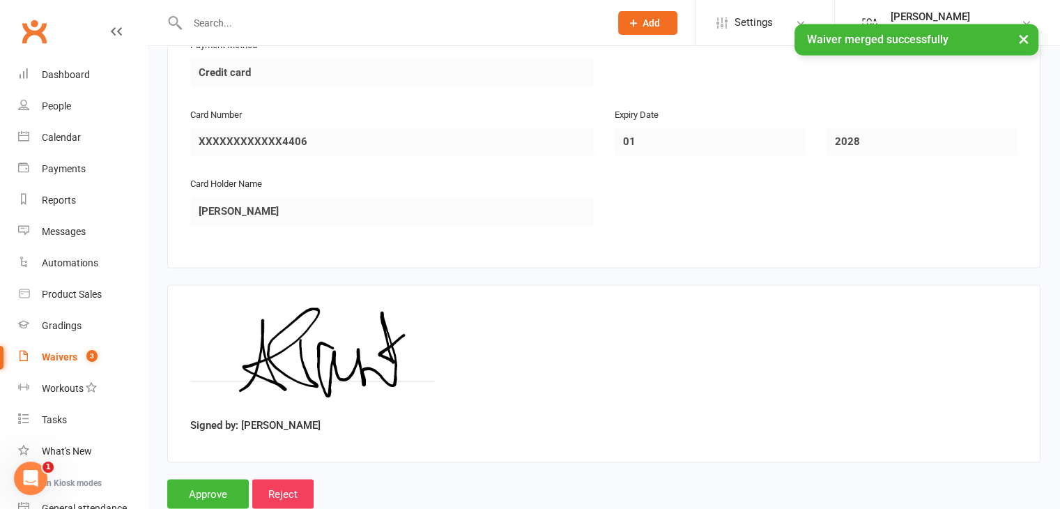
scroll to position [2233, 0]
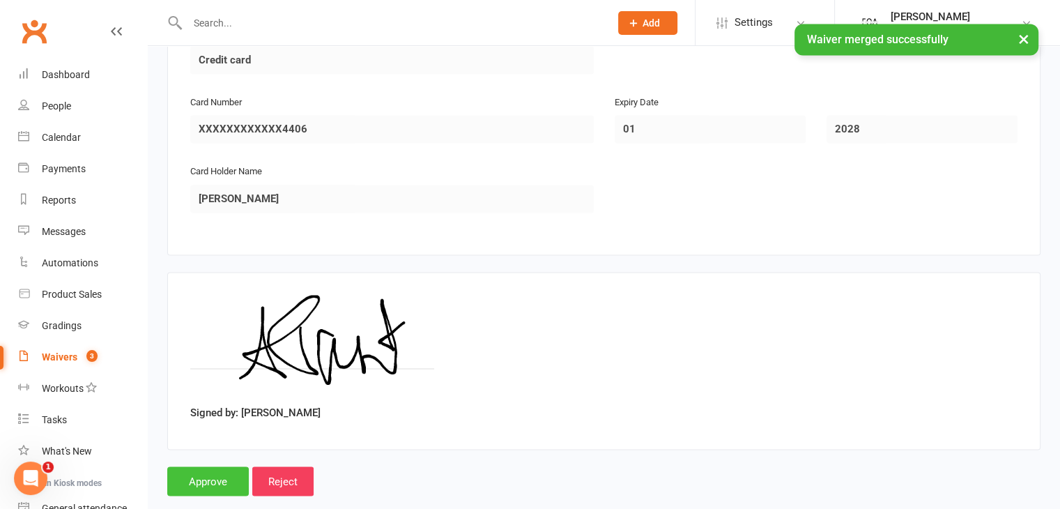
click at [225, 466] on input "Approve" at bounding box center [208, 480] width 82 height 29
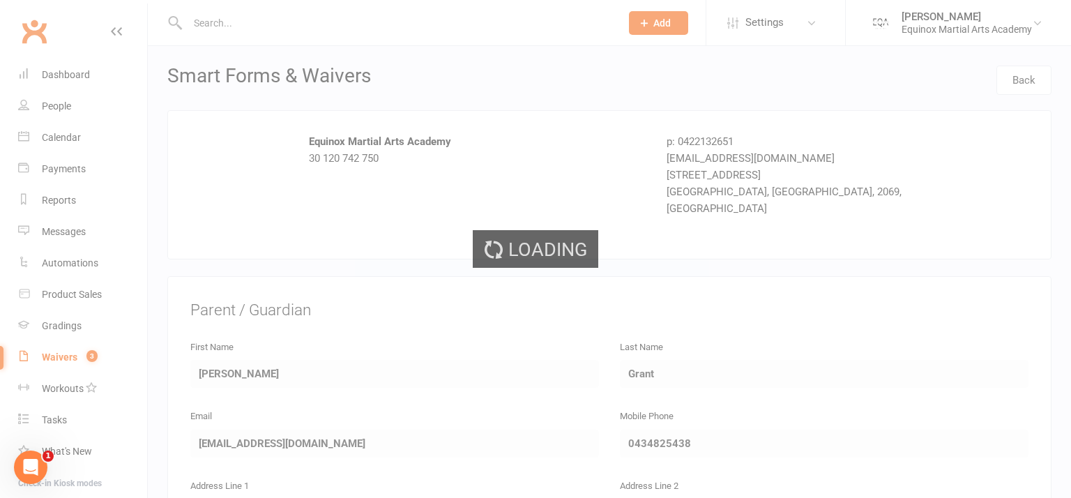
select select "50"
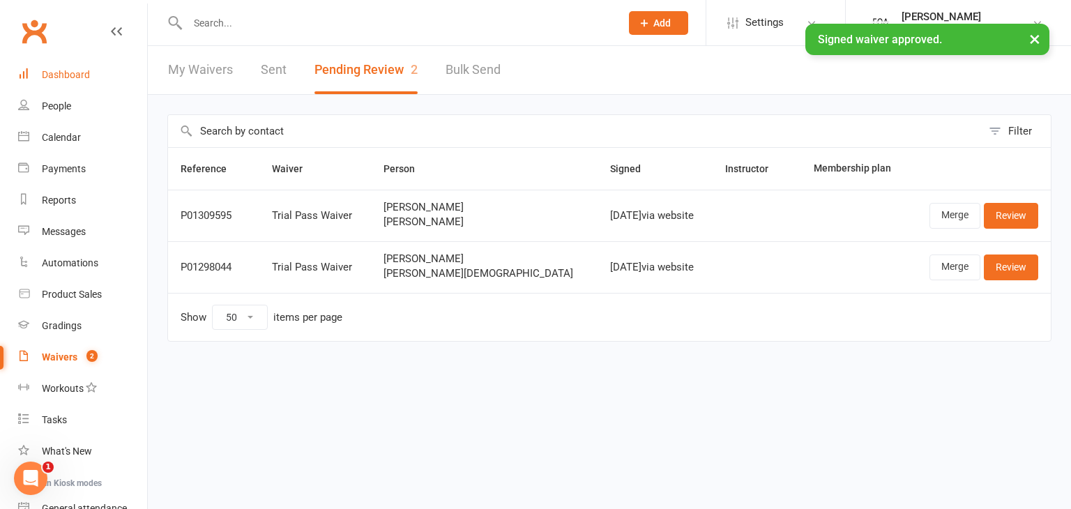
click at [82, 77] on div "Dashboard" at bounding box center [66, 74] width 48 height 11
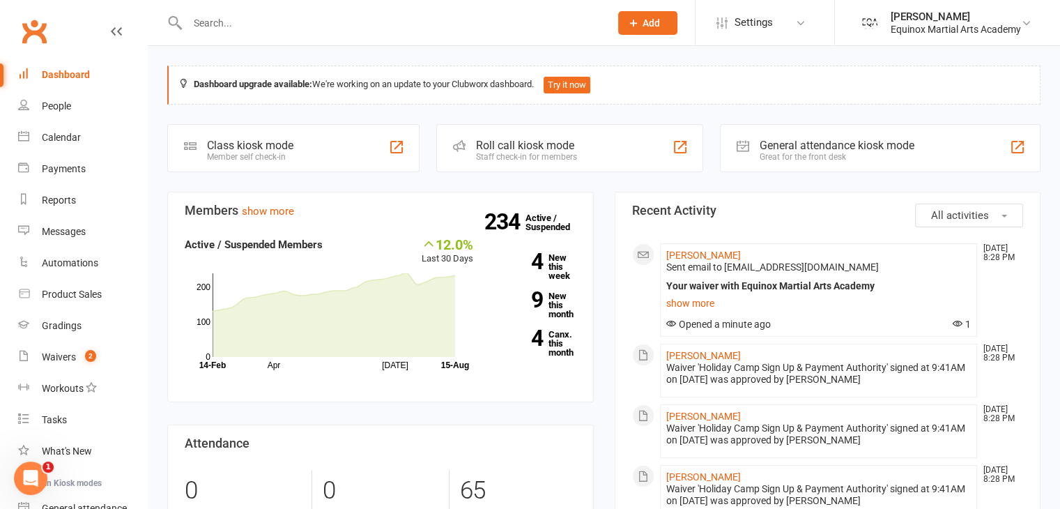
click at [67, 78] on div "Dashboard" at bounding box center [66, 74] width 48 height 11
click at [67, 77] on div "Dashboard" at bounding box center [66, 74] width 48 height 11
